Goal: Find specific page/section: Find specific page/section

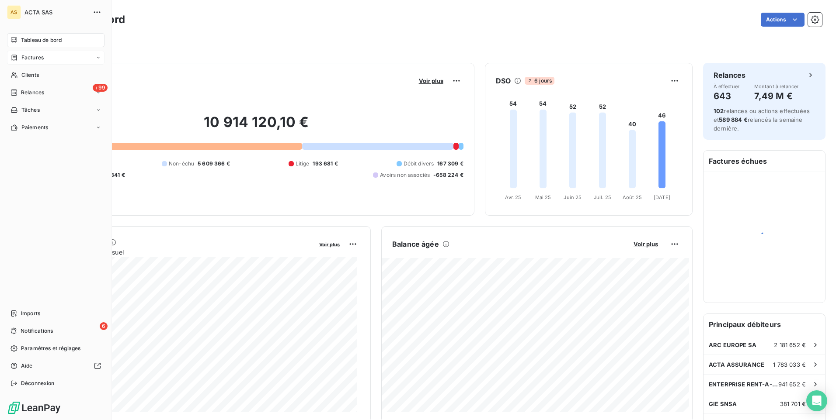
click at [38, 58] on span "Factures" at bounding box center [32, 58] width 22 height 8
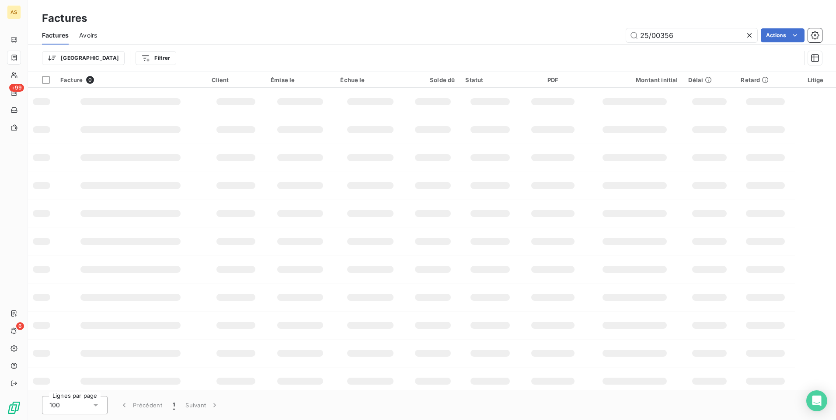
drag, startPoint x: 689, startPoint y: 33, endPoint x: 600, endPoint y: 36, distance: 88.8
click at [600, 36] on div "25/00356 Actions" at bounding box center [465, 35] width 714 height 14
type input "25-100"
click at [686, 37] on input "25-100" at bounding box center [691, 35] width 131 height 14
click at [347, 32] on div "25-100 Actions" at bounding box center [465, 35] width 714 height 14
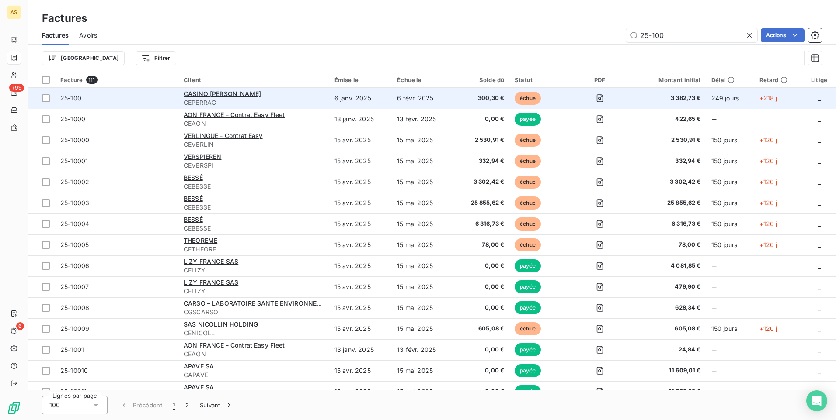
click at [113, 101] on span "25-100" at bounding box center [116, 98] width 113 height 9
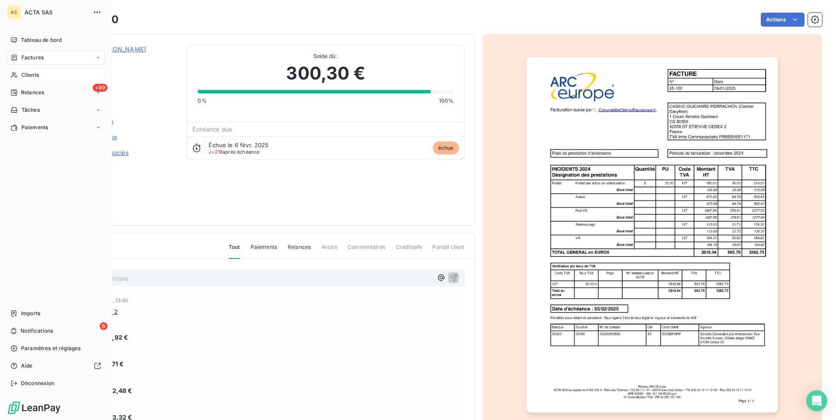
drag, startPoint x: 30, startPoint y: 72, endPoint x: 56, endPoint y: 69, distance: 26.5
click at [34, 71] on div "Clients" at bounding box center [55, 75] width 97 height 14
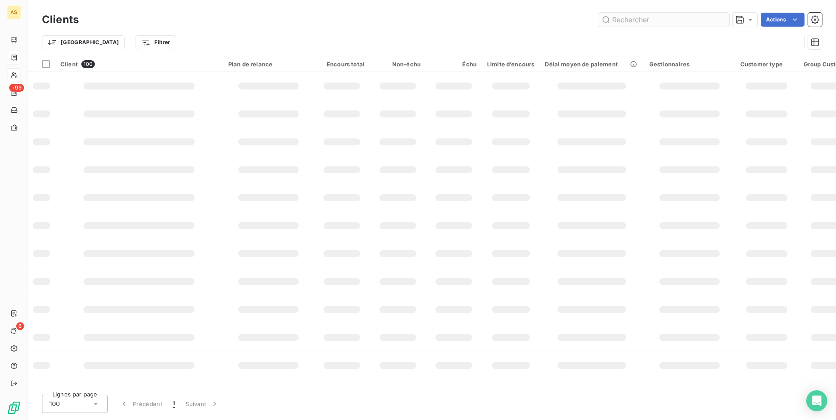
click at [633, 16] on input "text" at bounding box center [663, 20] width 131 height 14
click at [630, 20] on input "text" at bounding box center [663, 20] width 131 height 14
click at [628, 19] on input "text" at bounding box center [663, 20] width 131 height 14
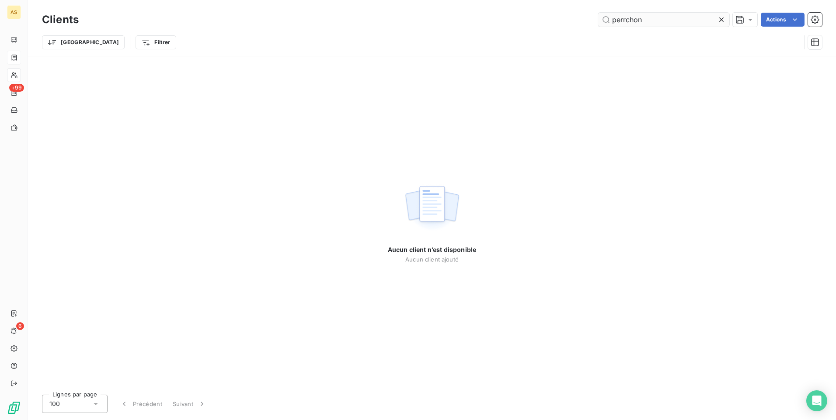
click at [626, 18] on input "perrchon" at bounding box center [663, 20] width 131 height 14
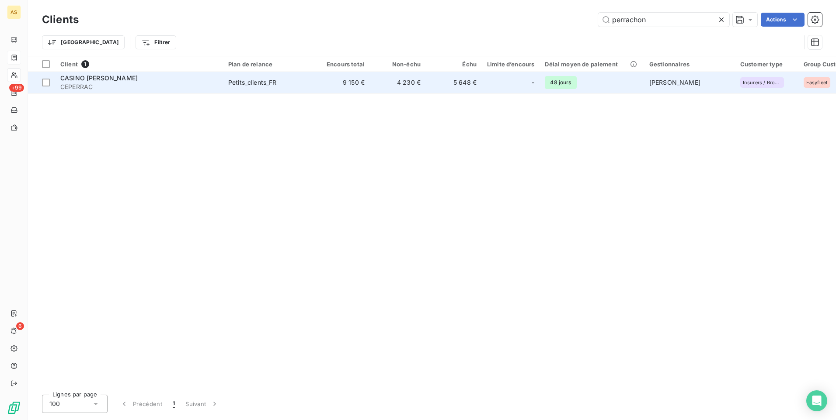
type input "perrachon"
click at [266, 85] on div "Petits_clients_FR" at bounding box center [252, 82] width 49 height 9
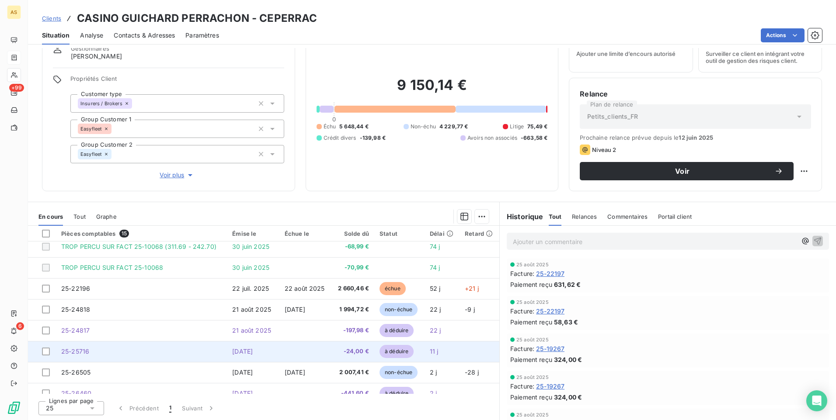
scroll to position [163, 0]
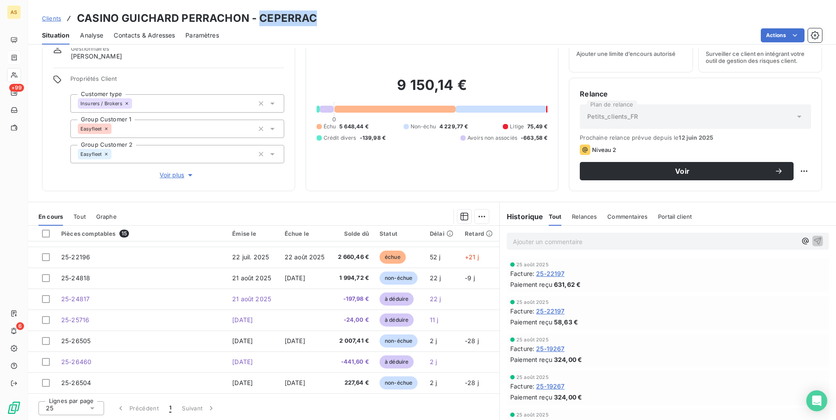
drag, startPoint x: 318, startPoint y: 18, endPoint x: 260, endPoint y: 20, distance: 58.6
click at [260, 20] on div "Clients CASINO GUICHARD PERRACHON - CEPERRAC" at bounding box center [432, 18] width 808 height 16
copy h3 "CEPERRAC"
click at [641, 20] on div "Clients CASINO GUICHARD PERRACHON - CEPERRAC" at bounding box center [432, 18] width 808 height 16
drag, startPoint x: 257, startPoint y: 17, endPoint x: 317, endPoint y: 17, distance: 60.3
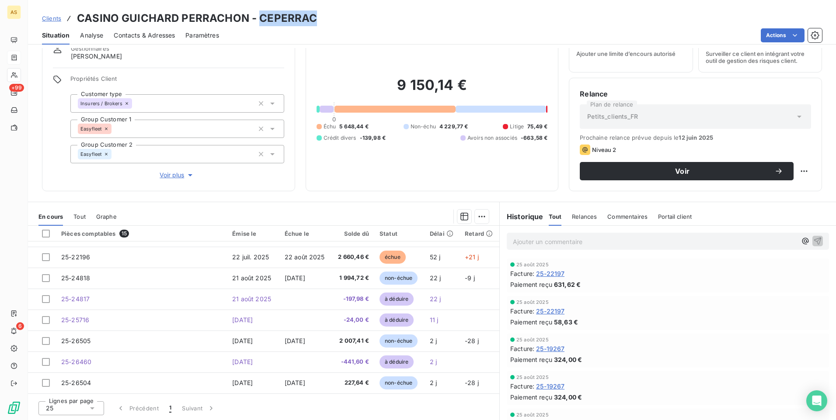
click at [317, 17] on div "Clients CASINO GUICHARD PERRACHON - CEPERRAC" at bounding box center [432, 18] width 808 height 16
copy h3 "CEPERRAC"
click at [753, 305] on div "[DATE] Facture : 25-22197 Paiement reçu 58,63 €" at bounding box center [667, 313] width 315 height 27
click at [625, 392] on div "[DATE] Facture : 25-19267 Paiement reçu 324,00 €" at bounding box center [667, 388] width 315 height 27
